Goal: Browse casually

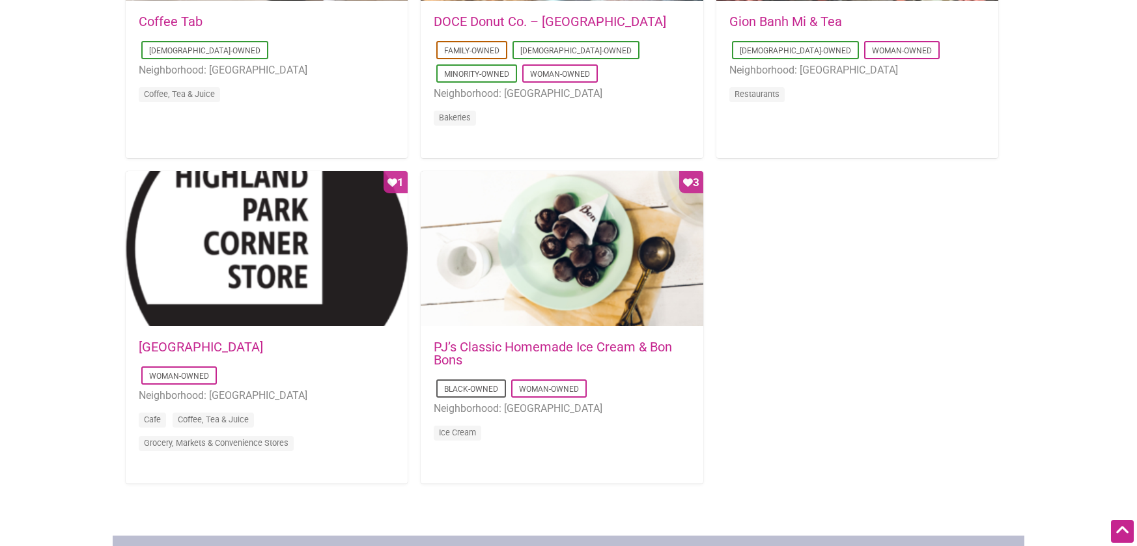
scroll to position [1172, 0]
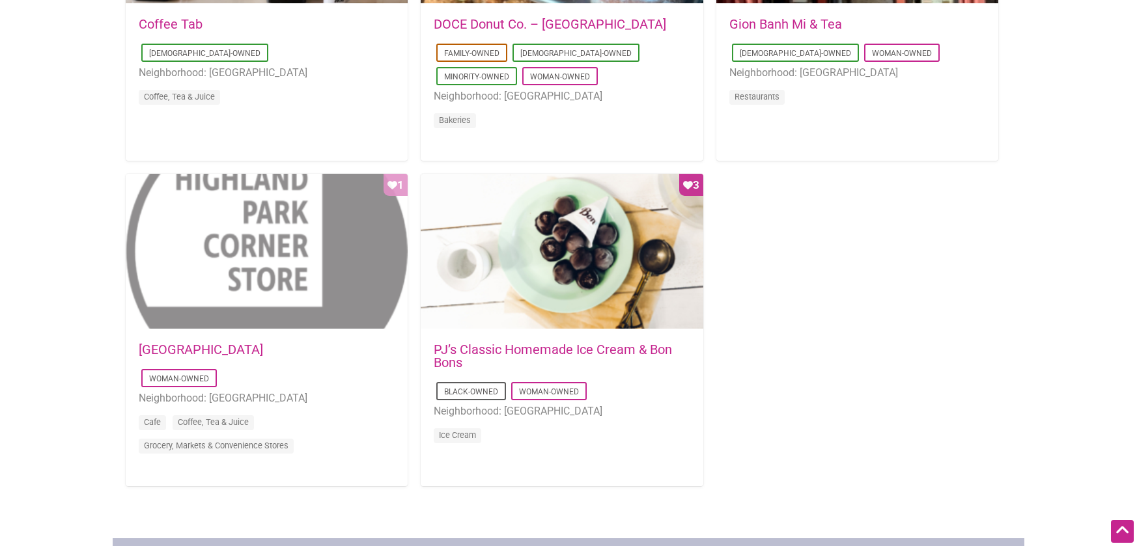
click at [330, 255] on div "Favorite Count 1" at bounding box center [267, 252] width 282 height 156
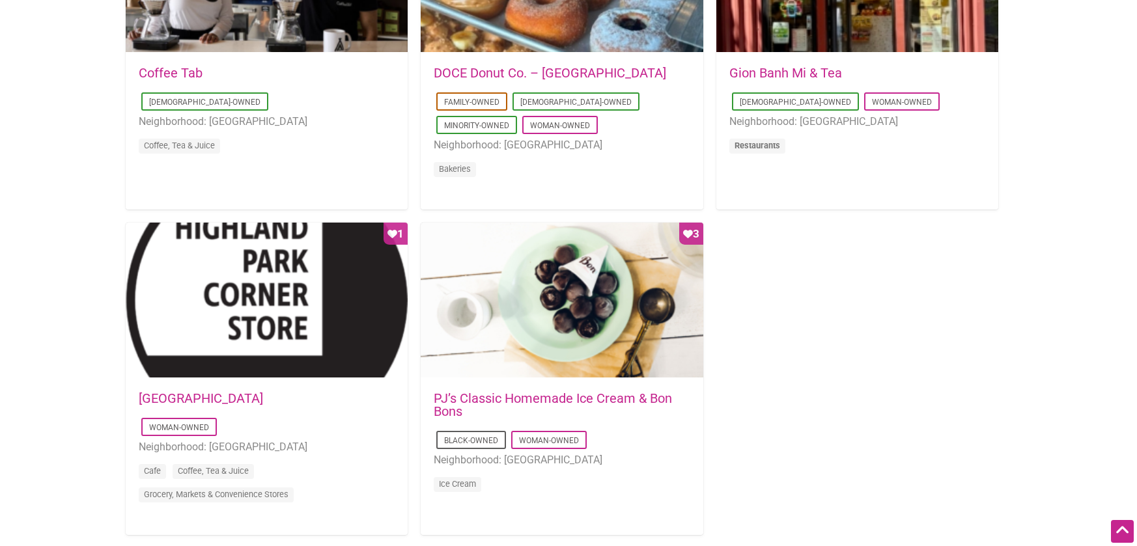
scroll to position [1069, 0]
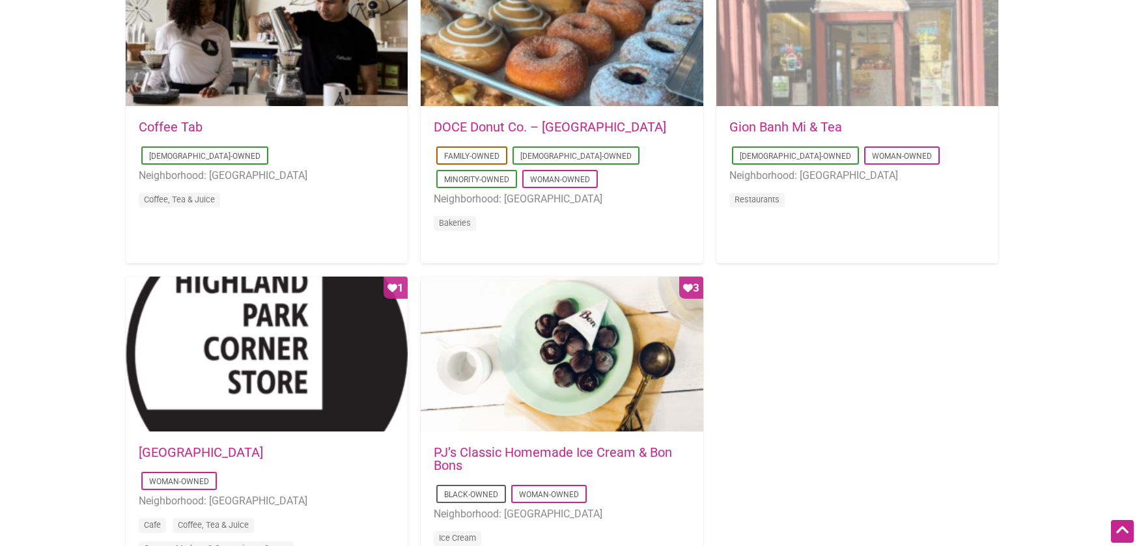
click at [822, 48] on div "Favorite Count 2" at bounding box center [857, 29] width 282 height 156
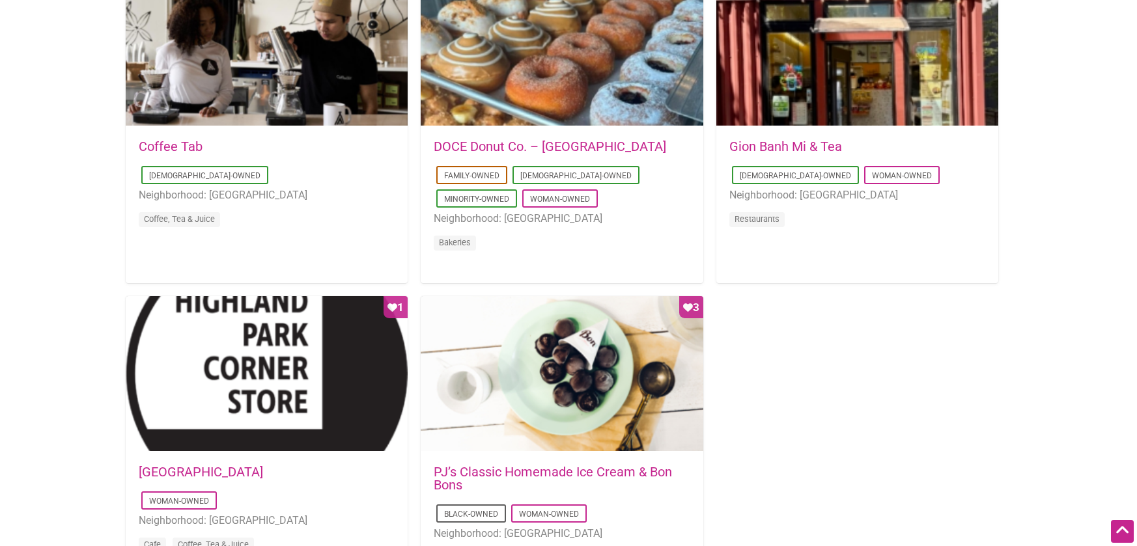
scroll to position [903, 0]
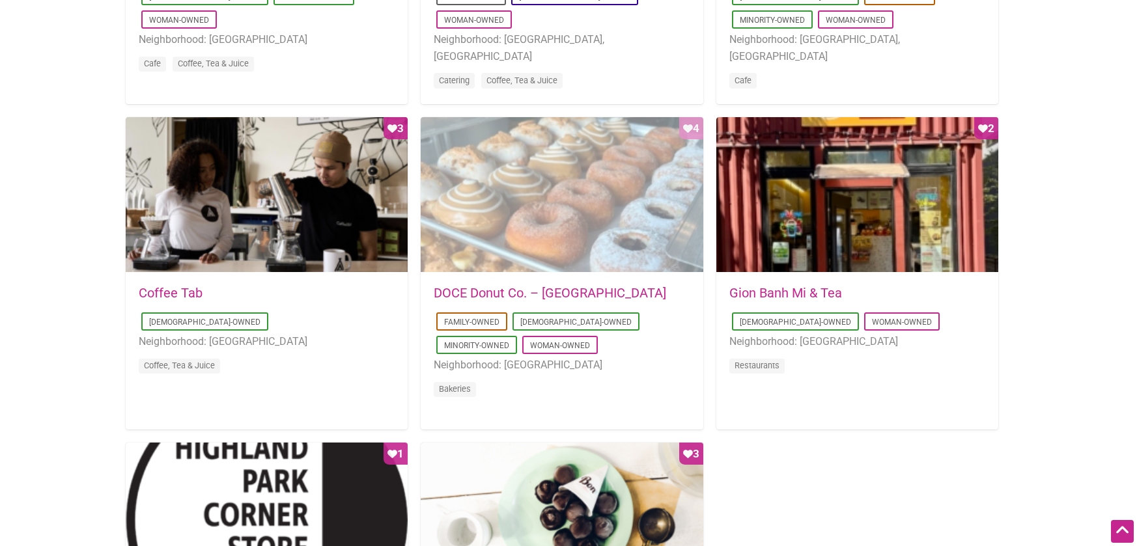
click at [632, 195] on div "Favorite Count 4" at bounding box center [562, 195] width 282 height 156
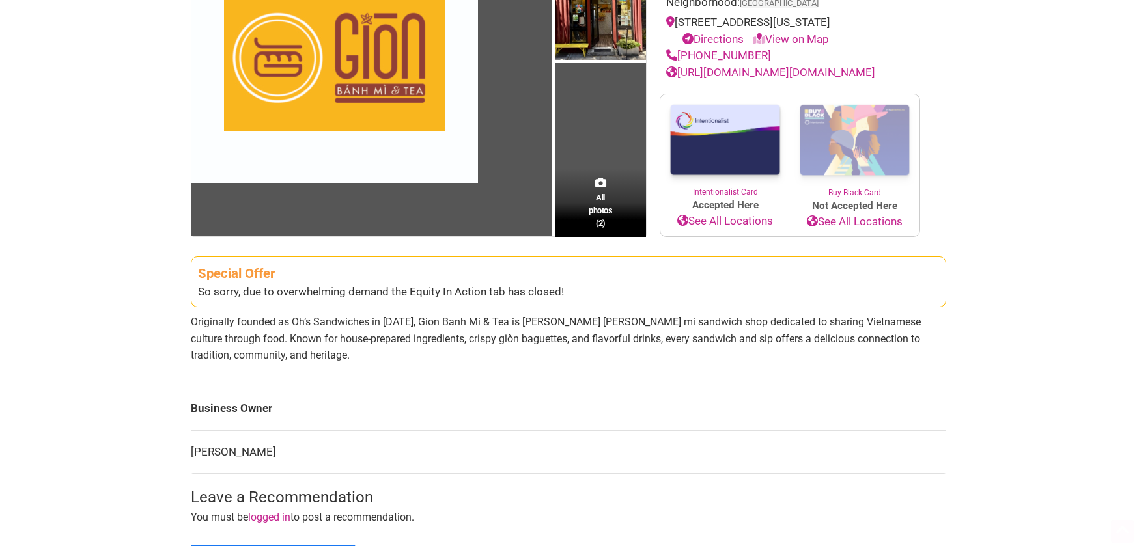
scroll to position [199, 0]
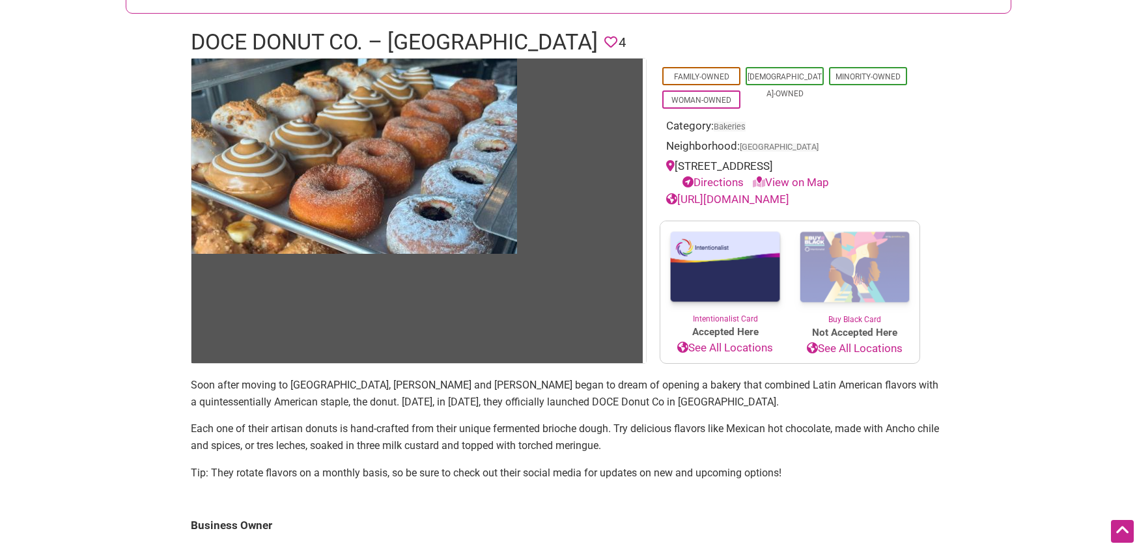
scroll to position [62, 0]
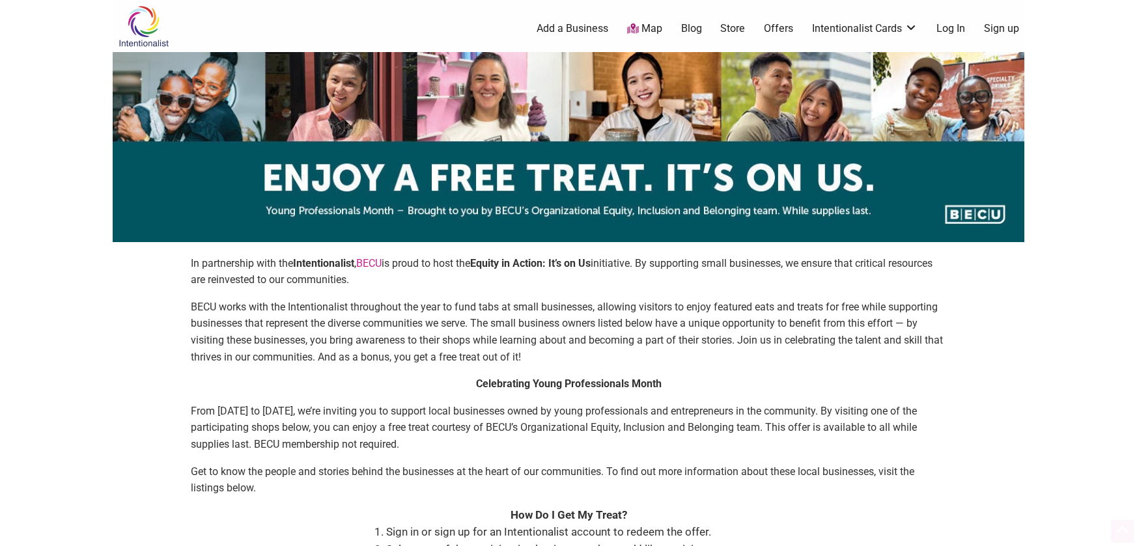
scroll to position [903, 0]
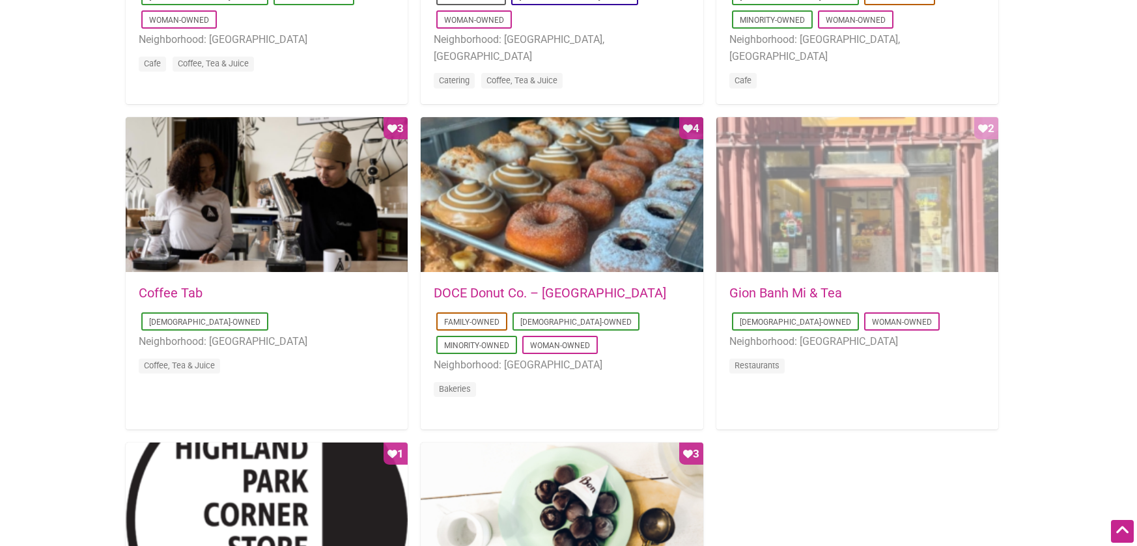
click at [822, 219] on div "Favorite Count 2" at bounding box center [857, 195] width 282 height 156
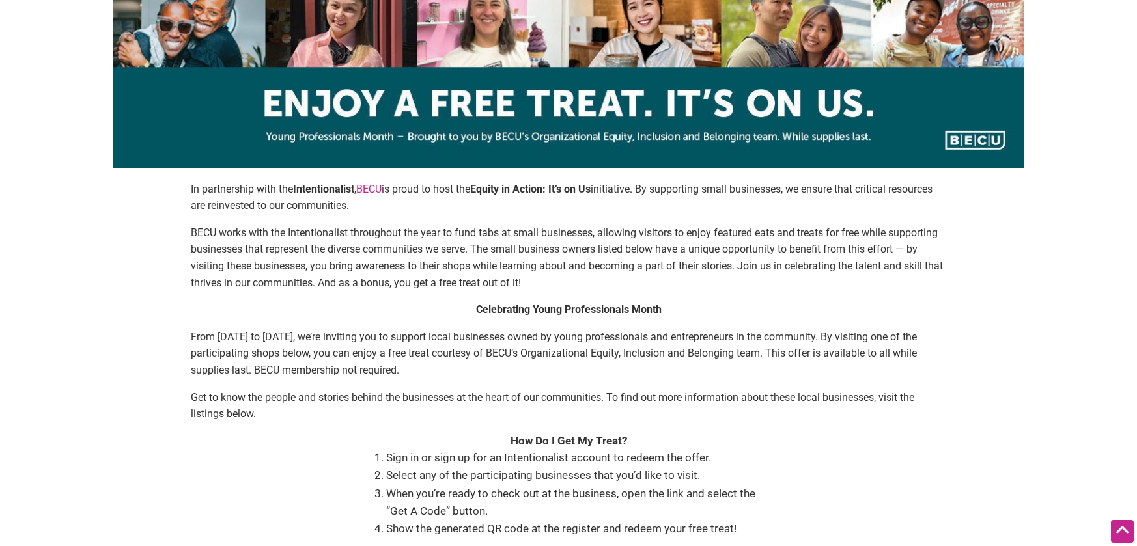
scroll to position [0, 0]
